Goal: Navigation & Orientation: Find specific page/section

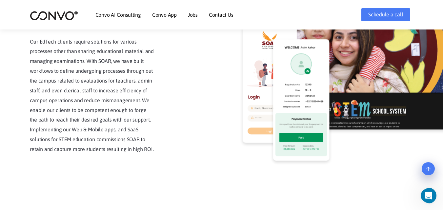
scroll to position [1542, 0]
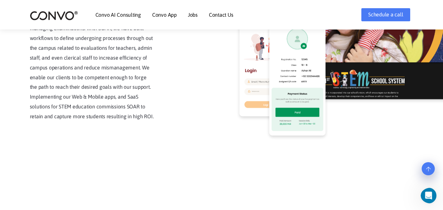
click at [189, 12] on link "Jobs" at bounding box center [193, 14] width 10 height 5
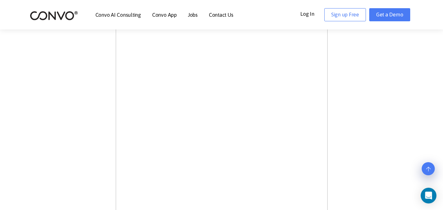
scroll to position [197, 0]
